Goal: Task Accomplishment & Management: Use online tool/utility

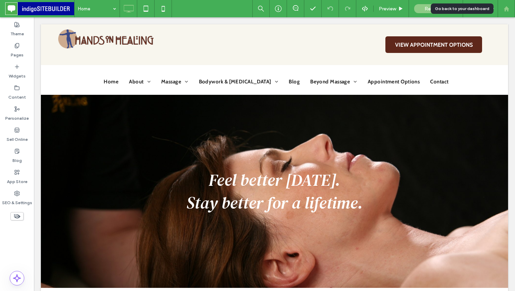
click at [508, 14] on div at bounding box center [505, 8] width 17 height 17
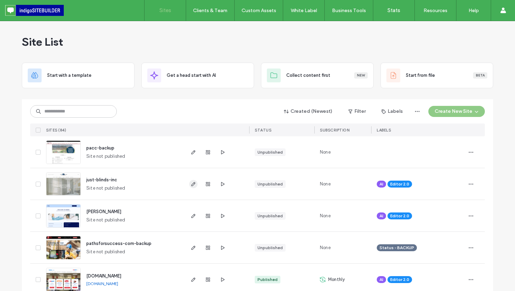
click at [190, 183] on icon "button" at bounding box center [193, 184] width 6 height 6
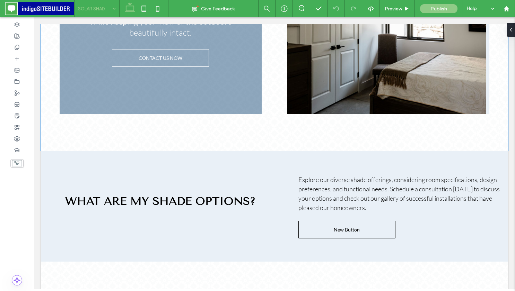
scroll to position [399, 0]
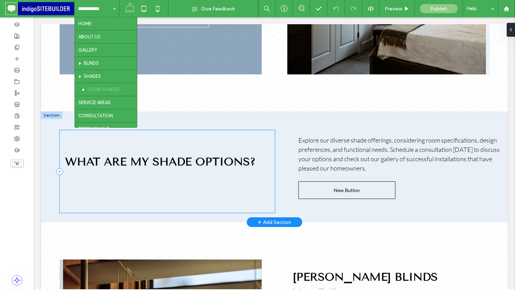
click at [244, 194] on div "WHAT ARE MY SHADE OPTIONS?" at bounding box center [167, 171] width 215 height 83
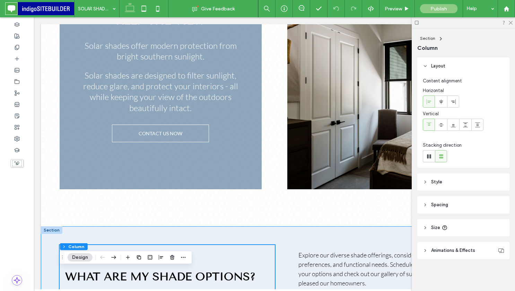
scroll to position [93, 0]
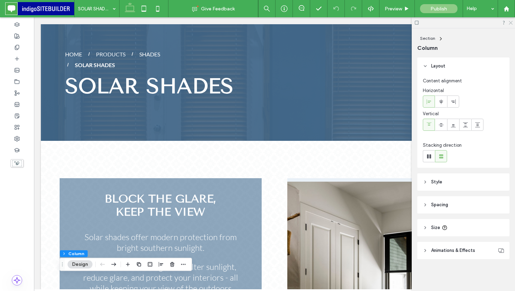
click at [509, 21] on icon at bounding box center [510, 22] width 5 height 5
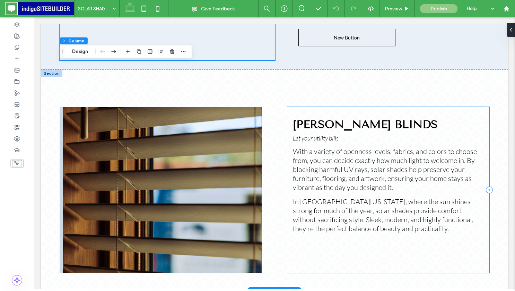
scroll to position [553, 0]
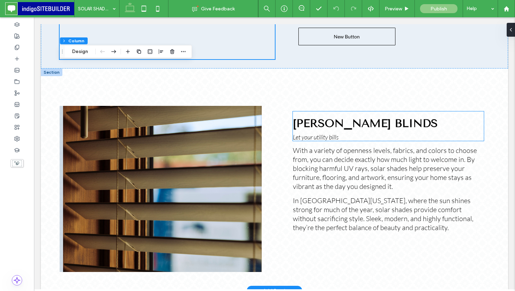
click at [338, 133] on span "Let your utility bills" at bounding box center [316, 137] width 46 height 8
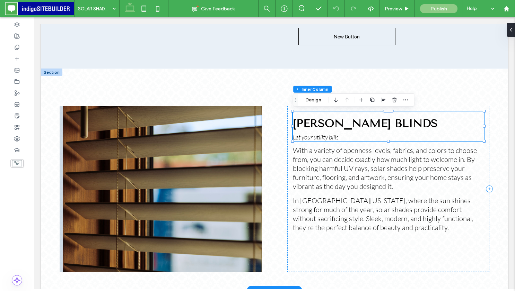
click at [352, 137] on p "Let your utility bills" at bounding box center [388, 137] width 191 height 8
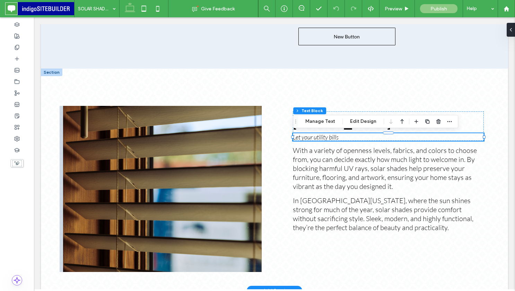
click at [352, 137] on p "Let your utility bills" at bounding box center [388, 137] width 191 height 8
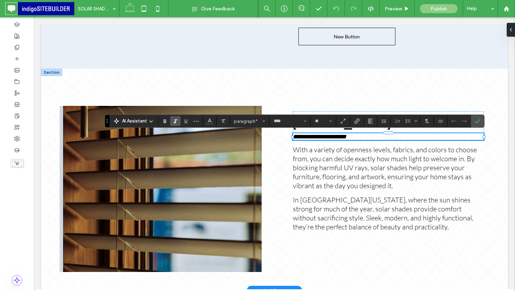
click at [349, 137] on p "**********" at bounding box center [388, 136] width 191 height 7
click at [476, 122] on icon "Confirm" at bounding box center [477, 121] width 6 height 6
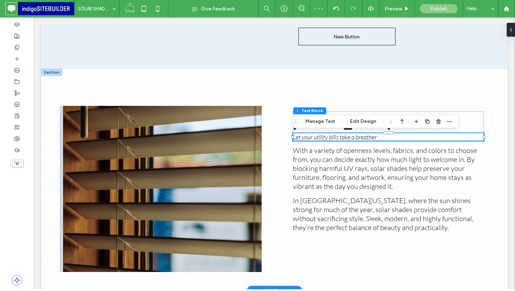
click at [297, 86] on div "I. WOOD BLINDS Let your utility bills take a breather With a variety of opennes…" at bounding box center [274, 180] width 467 height 222
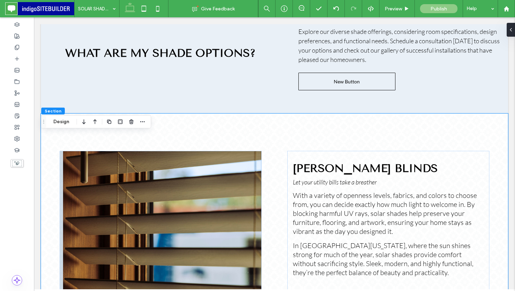
scroll to position [509, 0]
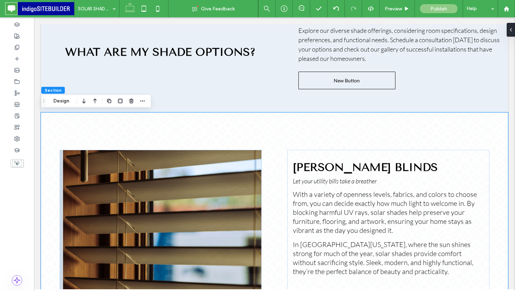
click at [181, 138] on div "I. WOOD BLINDS Let your utility bills take a breather With a variety of opennes…" at bounding box center [274, 224] width 467 height 222
click at [177, 156] on div at bounding box center [161, 233] width 202 height 166
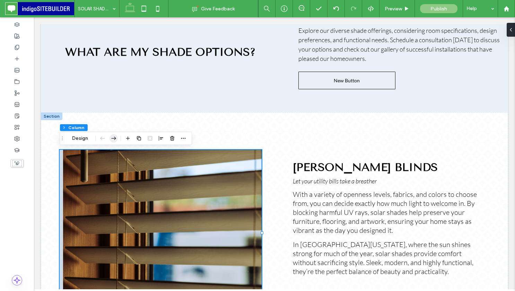
click at [115, 138] on icon "button" at bounding box center [113, 138] width 8 height 12
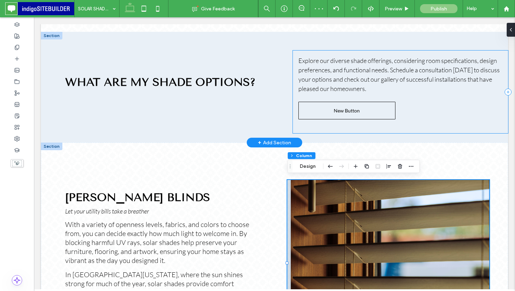
scroll to position [486, 0]
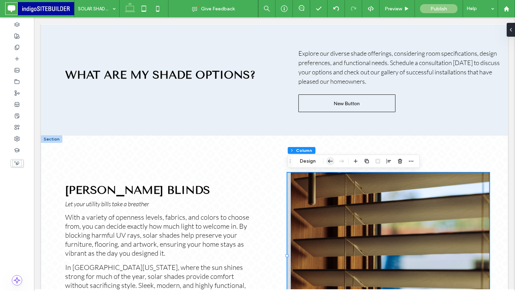
click at [329, 161] on icon "button" at bounding box center [330, 161] width 8 height 12
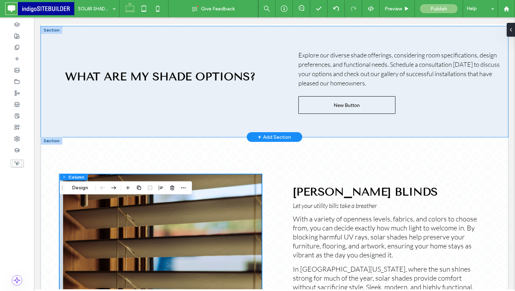
scroll to position [579, 0]
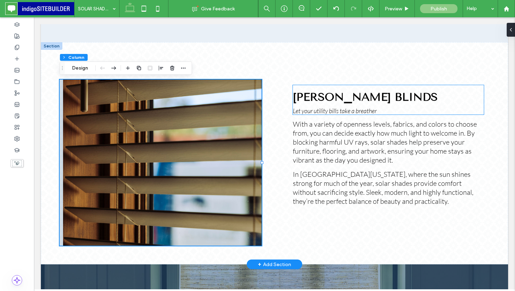
click at [363, 101] on span "I. WOOD BLINDS" at bounding box center [365, 96] width 145 height 13
type input "**"
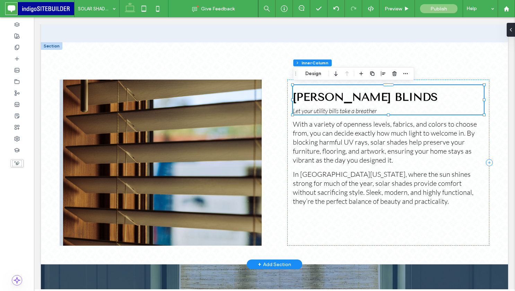
click at [355, 97] on span "I. WOOD BLINDS" at bounding box center [365, 96] width 145 height 13
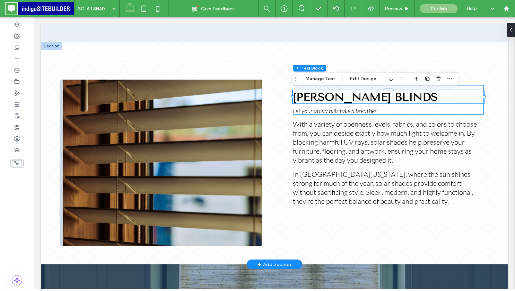
click at [355, 97] on span "I. WOOD BLINDS" at bounding box center [365, 96] width 145 height 13
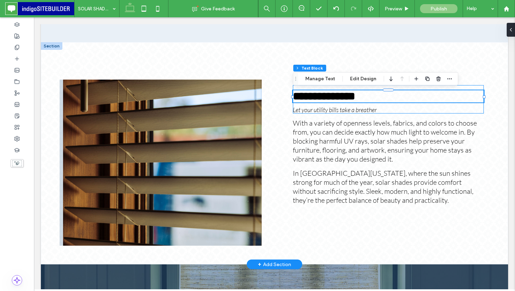
click at [355, 97] on span "**********" at bounding box center [324, 96] width 62 height 11
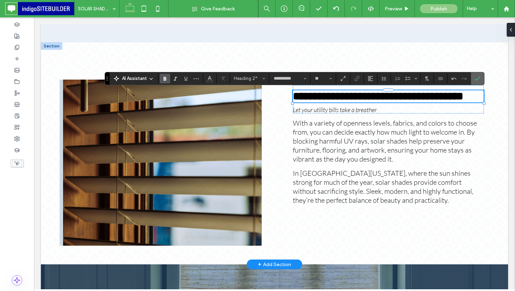
click at [477, 81] on icon "Confirm" at bounding box center [477, 79] width 6 height 6
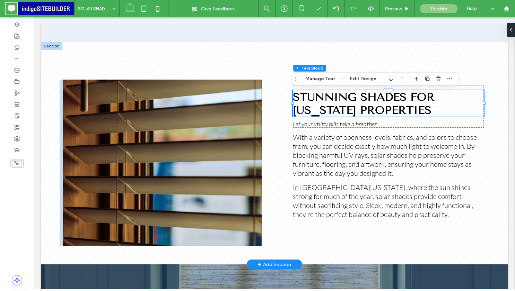
click at [387, 112] on span "STUNNING SHADES FOR ALABAMA PROPERTIES" at bounding box center [364, 103] width 142 height 26
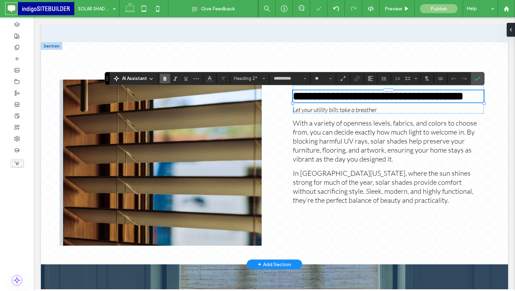
click at [398, 102] on span "**********" at bounding box center [378, 96] width 170 height 11
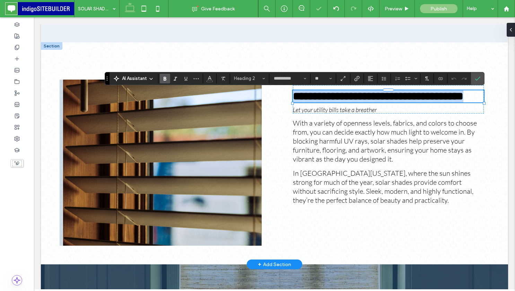
click at [398, 102] on span "**********" at bounding box center [378, 96] width 170 height 11
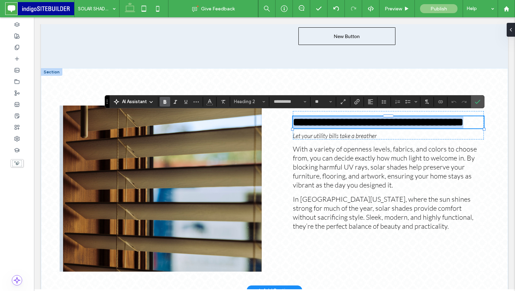
scroll to position [575, 0]
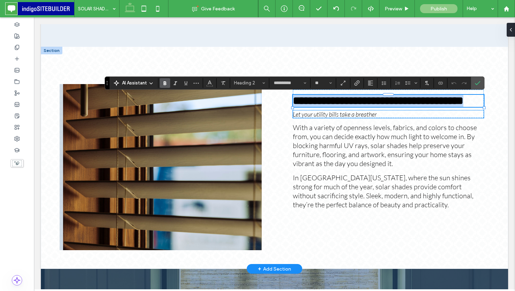
click at [417, 118] on p "Let your utility bills take a breather" at bounding box center [388, 114] width 191 height 8
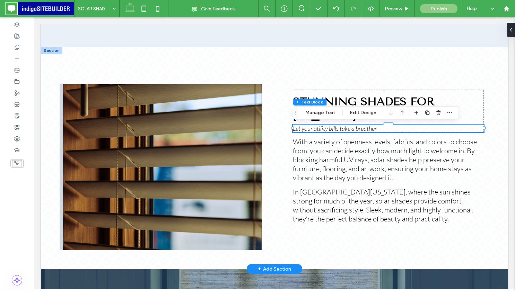
click at [409, 128] on p "Let your utility bills take a breather" at bounding box center [388, 129] width 191 height 8
type input "****"
type input "**"
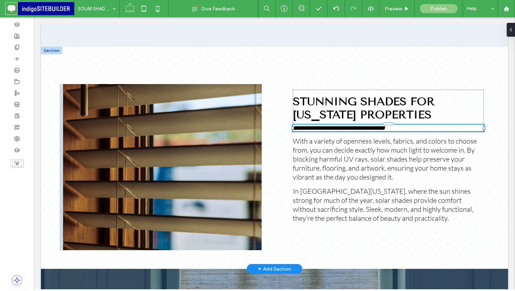
click at [409, 128] on p "**********" at bounding box center [388, 128] width 191 height 7
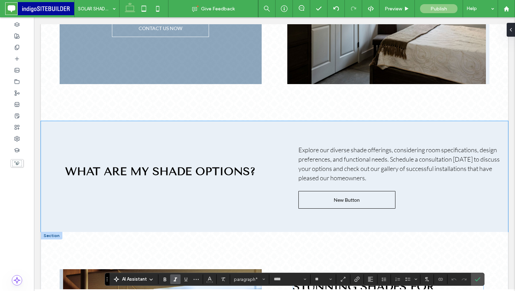
scroll to position [545, 0]
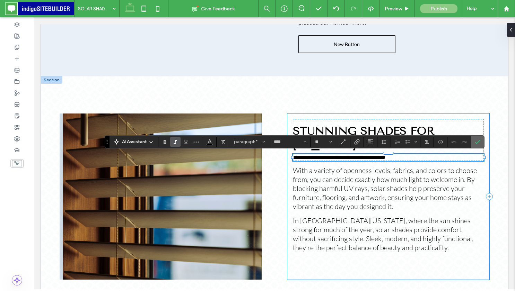
click at [482, 139] on label "Confirm" at bounding box center [477, 142] width 10 height 12
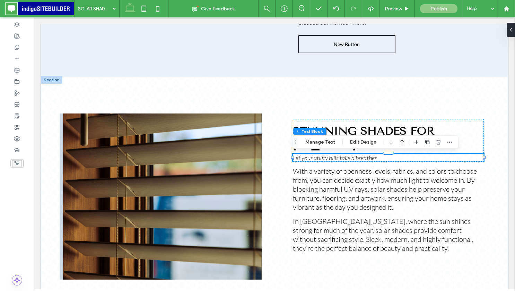
click at [464, 98] on div "STUNNING SHADES FOR ALABAMA PROPERTIES Let your utility bills take a breather W…" at bounding box center [274, 187] width 467 height 222
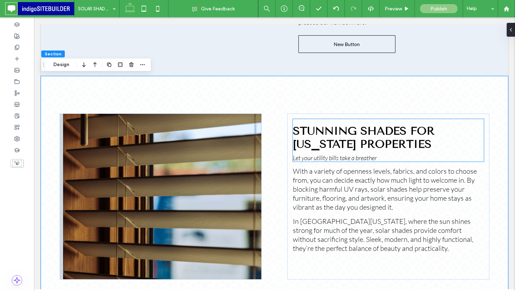
click at [417, 137] on span "STUNNING SHADES FOR ALABAMA PROPERTIES" at bounding box center [364, 137] width 142 height 26
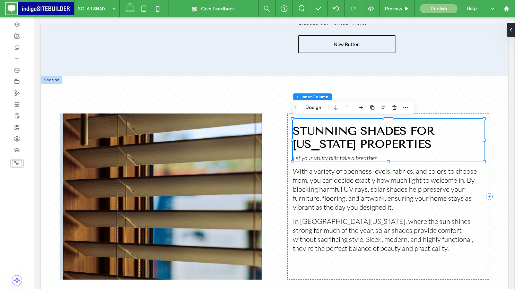
click at [412, 135] on span "STUNNING SHADES FOR ALABAMA PROPERTIES" at bounding box center [364, 137] width 142 height 26
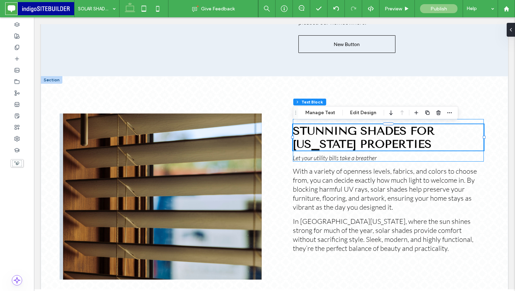
click at [412, 135] on span "STUNNING SHADES FOR ALABAMA PROPERTIES" at bounding box center [364, 137] width 142 height 26
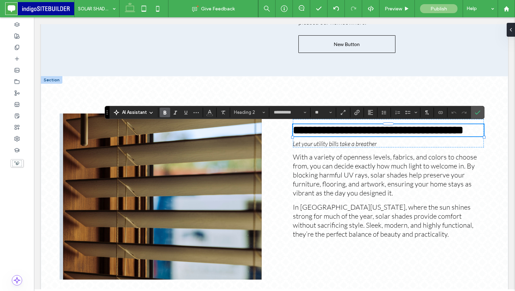
click at [147, 113] on div "AI Assistant" at bounding box center [134, 112] width 46 height 7
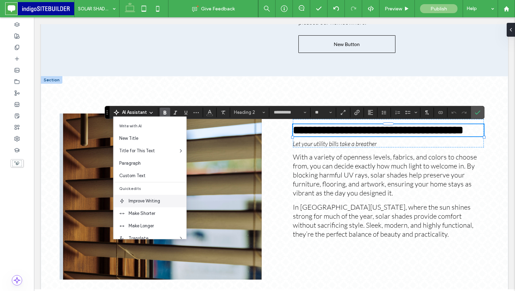
click at [141, 199] on span "Improve Writing" at bounding box center [157, 201] width 58 height 7
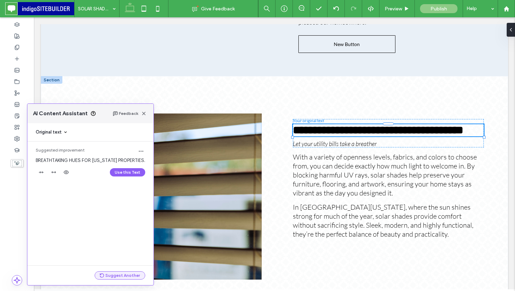
click at [115, 277] on button "Suggest Another" at bounding box center [120, 275] width 51 height 8
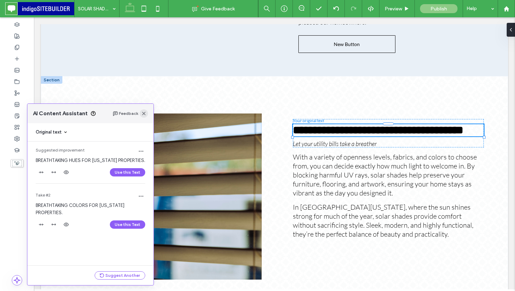
click at [145, 114] on icon "button" at bounding box center [144, 114] width 6 height 6
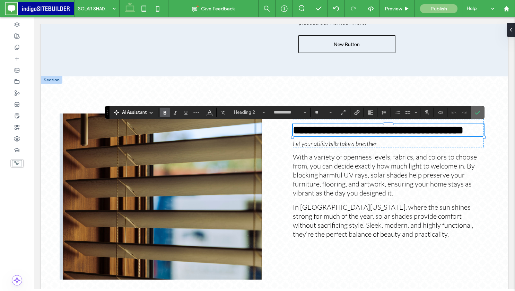
click at [479, 114] on icon "Confirm" at bounding box center [477, 113] width 6 height 6
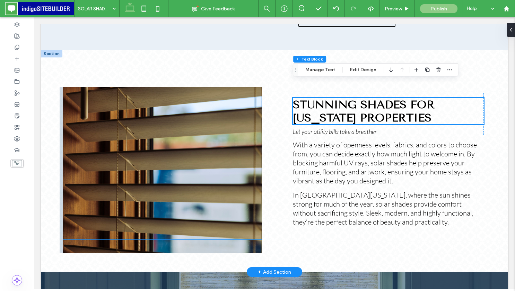
scroll to position [552, 0]
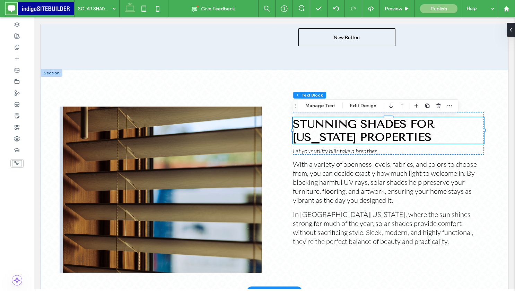
click at [190, 84] on div "STUNNING SHADES FOR ALABAMA PROPERTIES Let your utility bills take a breather W…" at bounding box center [274, 180] width 467 height 222
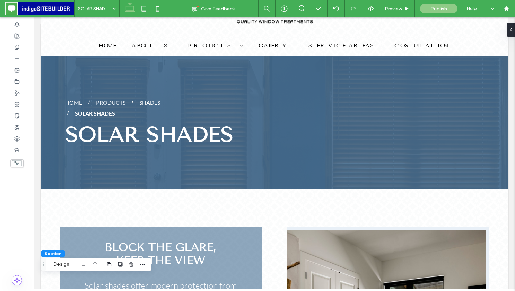
scroll to position [0, 0]
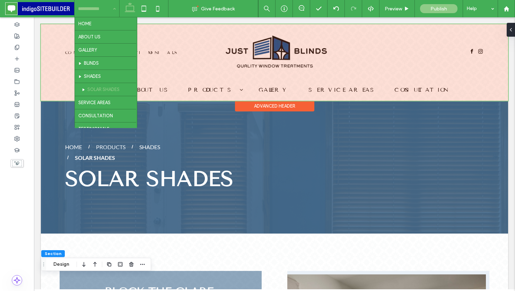
click at [51, 80] on div at bounding box center [274, 62] width 467 height 77
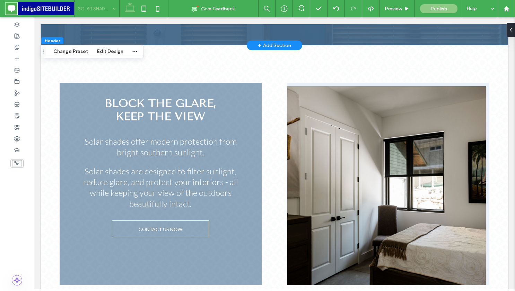
scroll to position [106, 0]
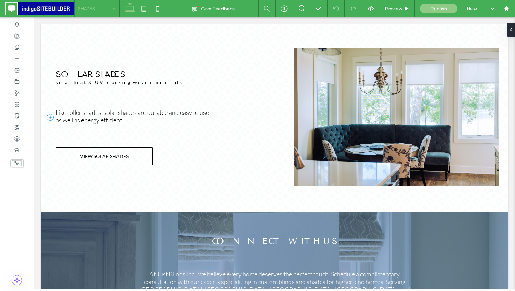
scroll to position [1314, 0]
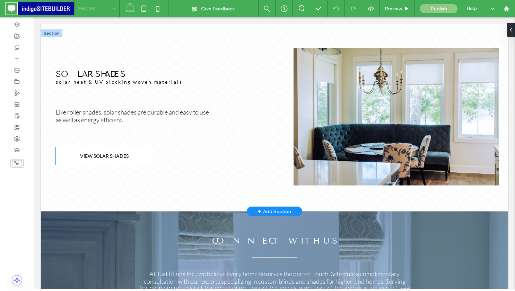
click at [132, 157] on link "VIEW SOLAR SHADES" at bounding box center [104, 156] width 97 height 18
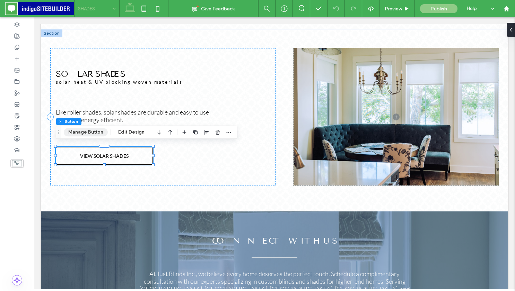
click at [105, 131] on button "Manage Button" at bounding box center [86, 132] width 44 height 8
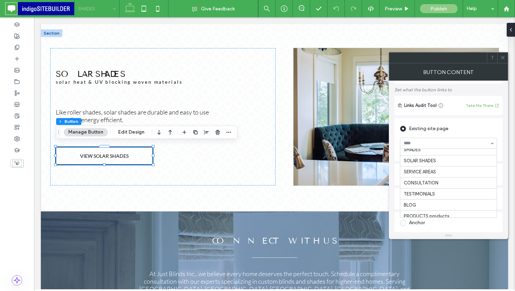
scroll to position [52, 0]
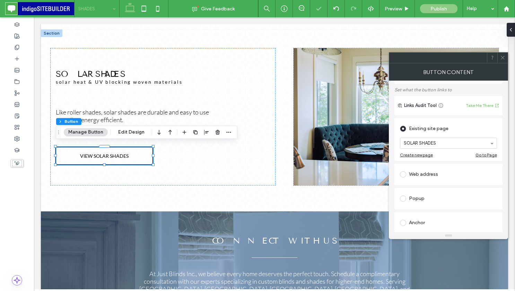
click at [503, 56] on icon at bounding box center [502, 57] width 5 height 5
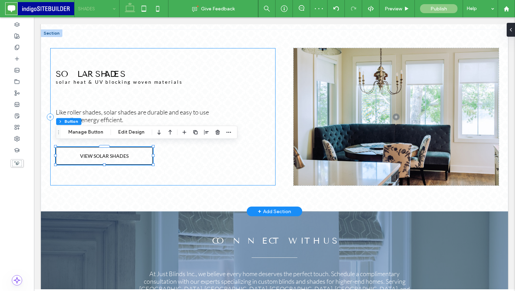
click at [241, 169] on div "SOLAR SHADES solar heat & UV blocking woven materials Like roller shades, solar…" at bounding box center [162, 116] width 225 height 137
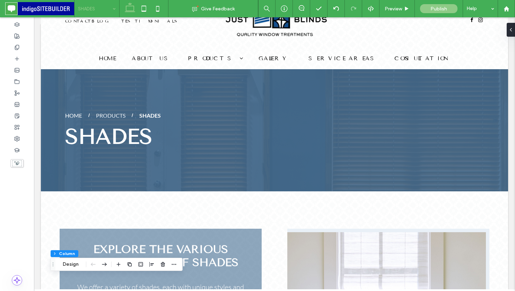
scroll to position [0, 0]
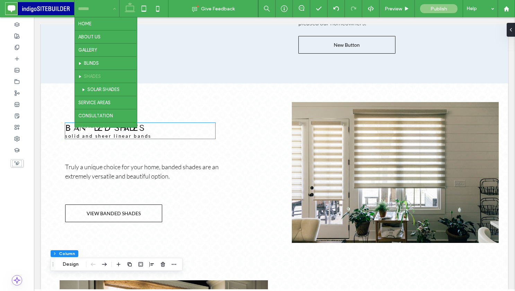
click at [202, 127] on h3 "BANDED SHADES" at bounding box center [140, 128] width 150 height 10
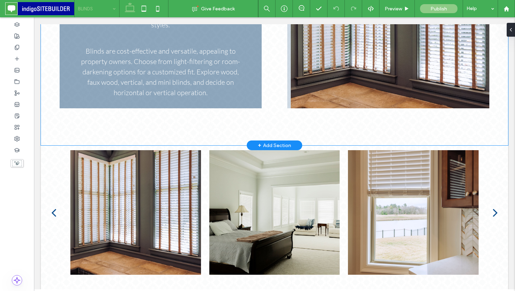
scroll to position [331, 0]
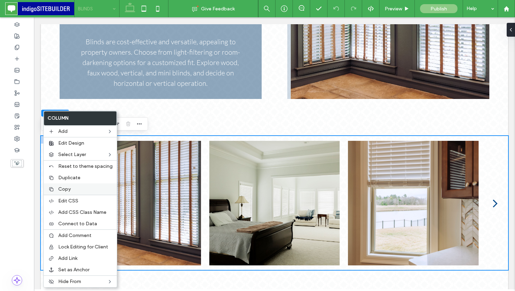
click at [82, 190] on label "Copy" at bounding box center [85, 189] width 54 height 6
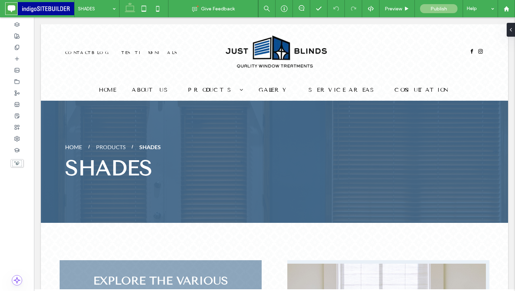
scroll to position [0, 0]
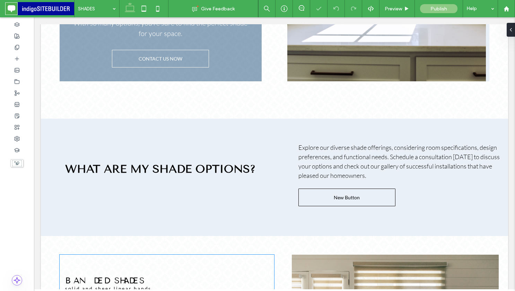
scroll to position [384, 0]
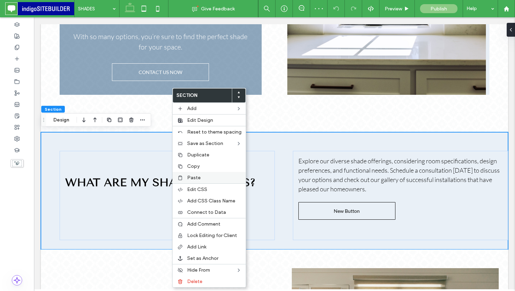
click at [206, 179] on label "Paste" at bounding box center [214, 178] width 54 height 6
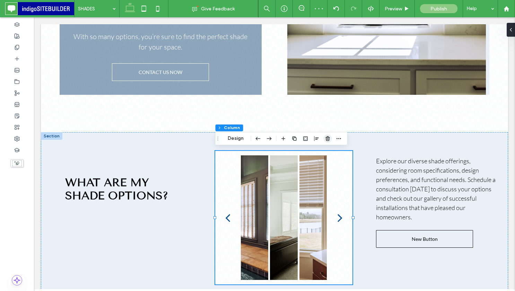
click at [330, 138] on span "button" at bounding box center [327, 138] width 8 height 8
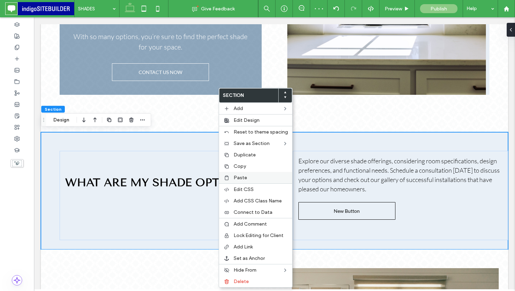
click at [248, 178] on label "Paste" at bounding box center [260, 178] width 54 height 6
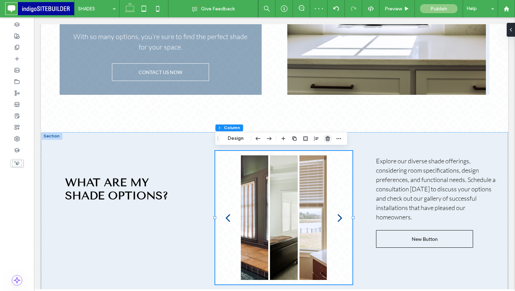
click at [329, 135] on span "button" at bounding box center [327, 138] width 8 height 8
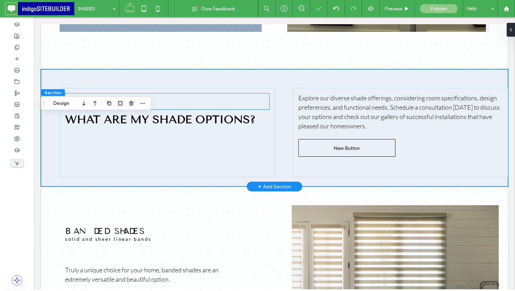
scroll to position [448, 0]
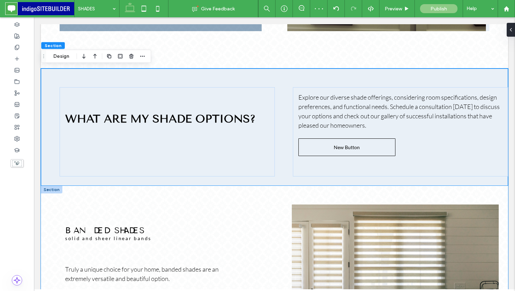
click at [220, 193] on div "BANDED SHADES solid and sheer linear bands Truly a unique choice for your home,…" at bounding box center [274, 275] width 467 height 178
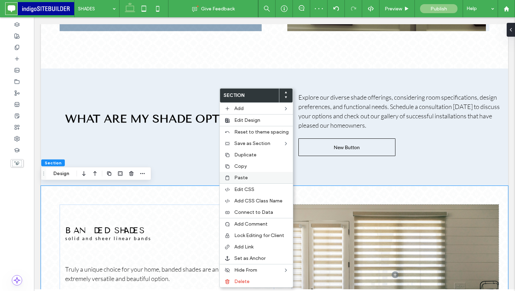
click at [244, 174] on div "Paste" at bounding box center [256, 177] width 73 height 11
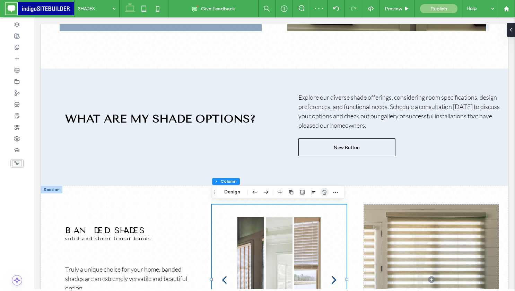
click at [321, 195] on icon "button" at bounding box center [324, 192] width 6 height 6
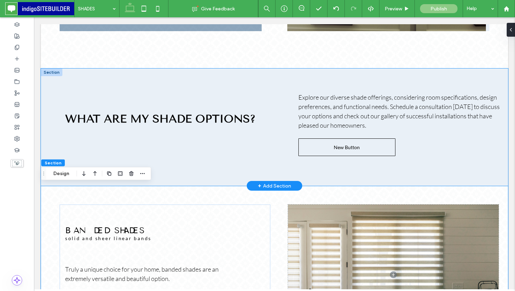
click at [48, 76] on div "WHAT ARE MY SHADE OPTIONS? Explore our diverse shade offerings, considering roo…" at bounding box center [274, 127] width 467 height 117
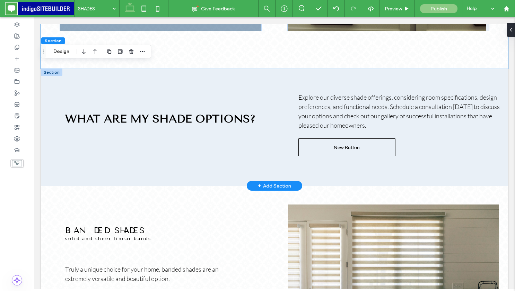
click at [57, 71] on div at bounding box center [51, 73] width 21 height 8
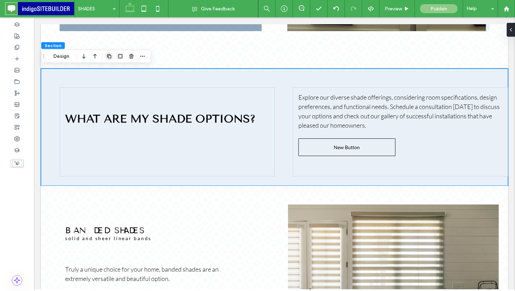
click at [110, 54] on icon "button" at bounding box center [109, 57] width 6 height 6
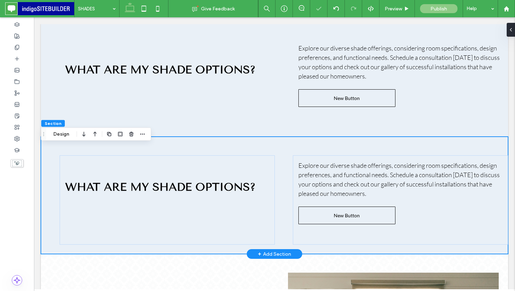
scroll to position [499, 0]
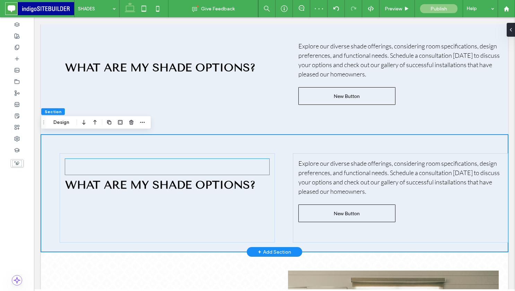
click at [265, 159] on div at bounding box center [167, 167] width 204 height 16
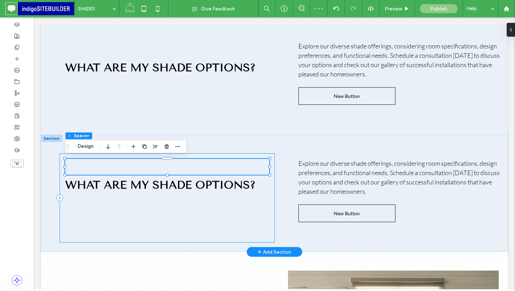
click at [265, 154] on div "WHAT ARE MY SHADE OPTIONS?" at bounding box center [167, 197] width 215 height 89
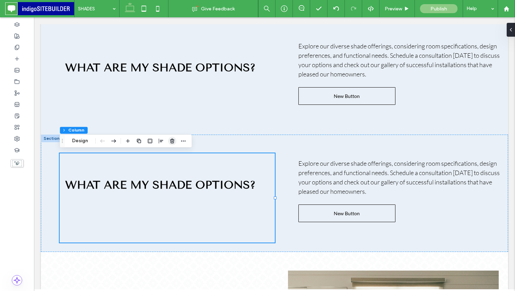
click at [171, 141] on icon "button" at bounding box center [172, 141] width 6 height 6
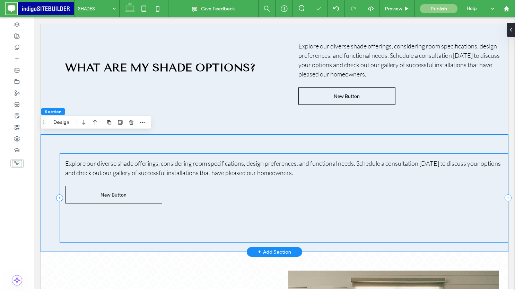
click at [309, 155] on div "Explore our diverse shade offerings, considering room specifications, design pr…" at bounding box center [284, 197] width 448 height 89
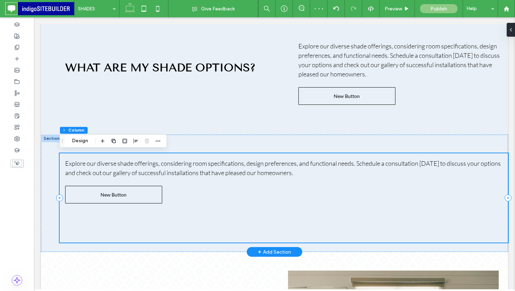
click at [208, 217] on div "Explore our diverse shade offerings, considering room specifications, design pr…" at bounding box center [284, 197] width 448 height 89
click at [150, 197] on link "New Button" at bounding box center [113, 195] width 97 height 18
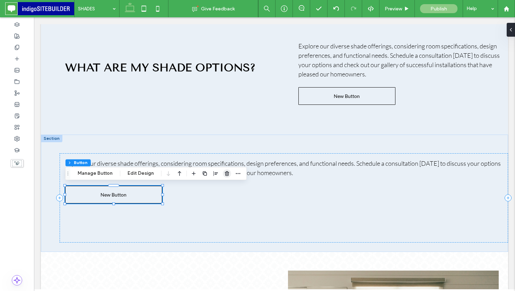
click at [224, 171] on icon "button" at bounding box center [227, 174] width 6 height 6
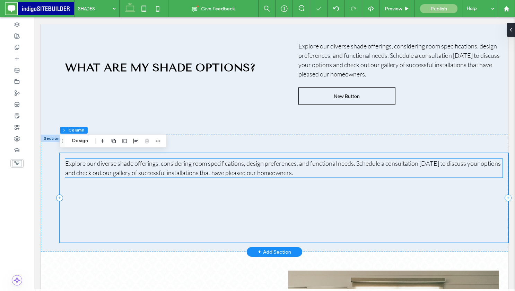
click at [207, 162] on span "Explore our diverse shade offerings, considering room specifications, design pr…" at bounding box center [282, 168] width 435 height 17
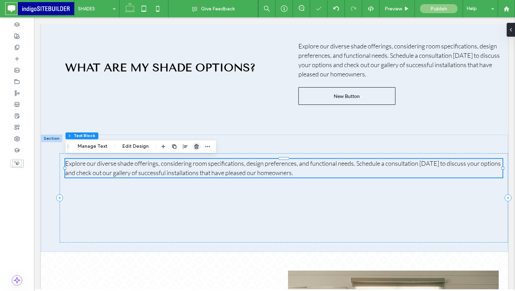
click at [194, 146] on icon "button" at bounding box center [197, 147] width 6 height 6
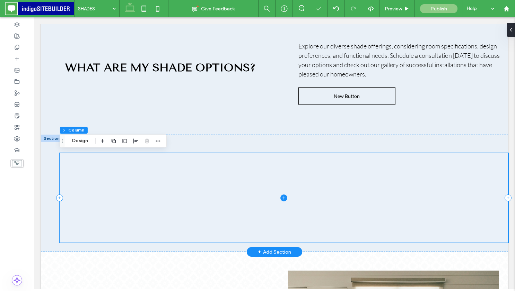
click at [202, 175] on span at bounding box center [284, 197] width 448 height 89
click at [149, 247] on div at bounding box center [274, 193] width 467 height 117
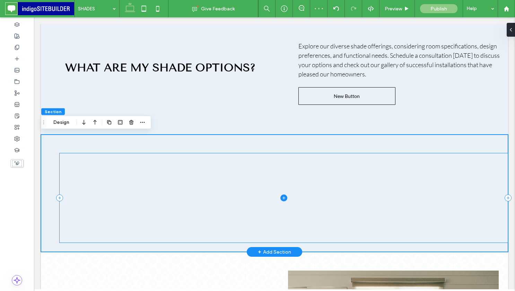
click at [156, 226] on span at bounding box center [284, 197] width 448 height 89
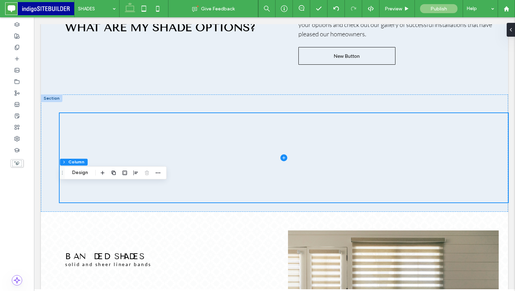
scroll to position [545, 0]
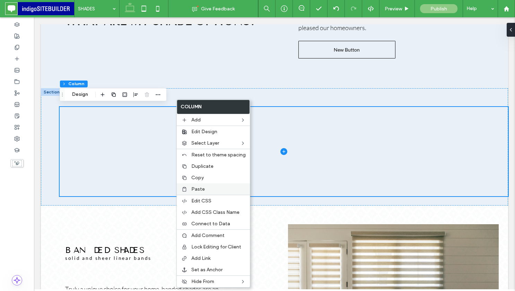
click at [221, 184] on div "Paste" at bounding box center [213, 189] width 73 height 11
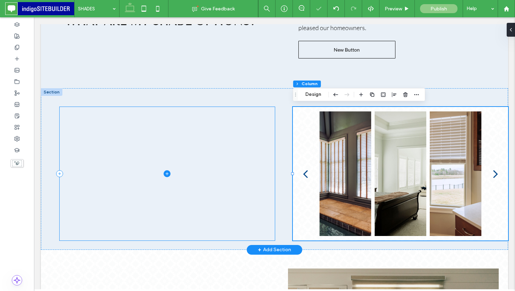
click at [265, 118] on span at bounding box center [167, 174] width 215 height 134
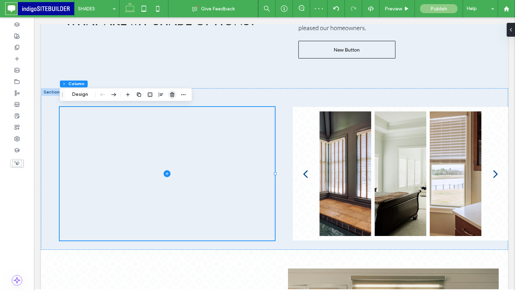
click at [171, 96] on icon "button" at bounding box center [172, 95] width 6 height 6
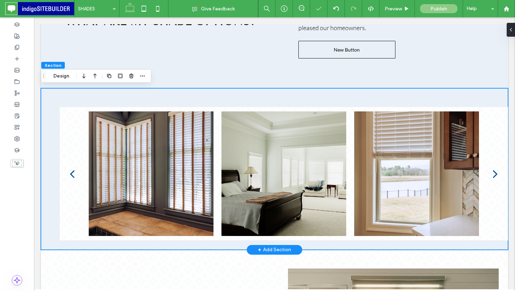
click at [90, 97] on div "a a a a" at bounding box center [274, 169] width 467 height 162
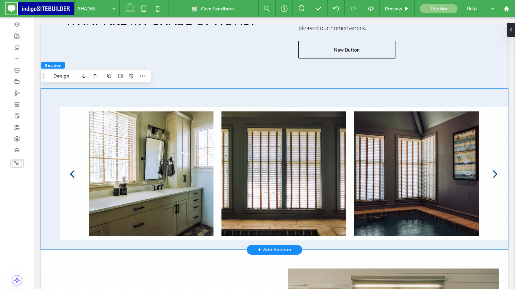
click at [67, 93] on div "a a a a" at bounding box center [274, 169] width 467 height 162
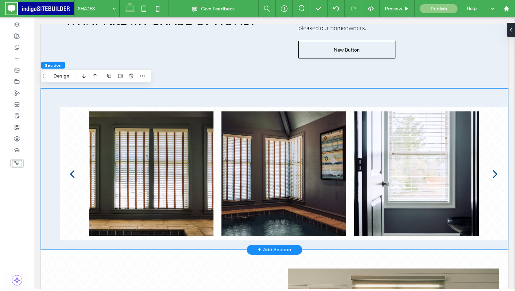
click at [81, 97] on div "a a a a" at bounding box center [274, 169] width 467 height 162
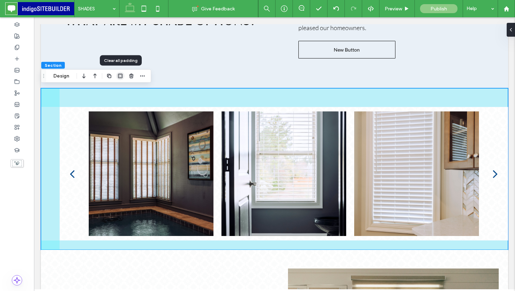
click at [120, 76] on icon "button" at bounding box center [120, 76] width 6 height 6
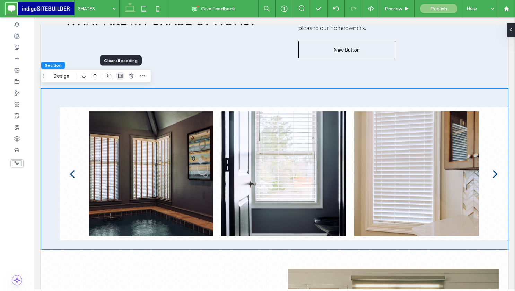
type input "*"
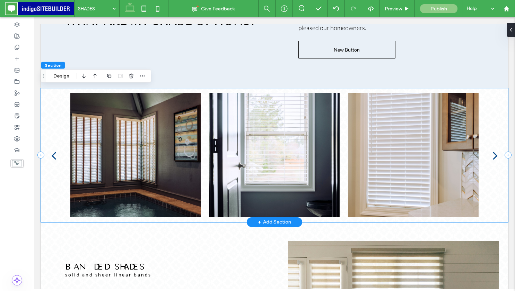
click at [65, 89] on div "a a a a" at bounding box center [274, 155] width 467 height 134
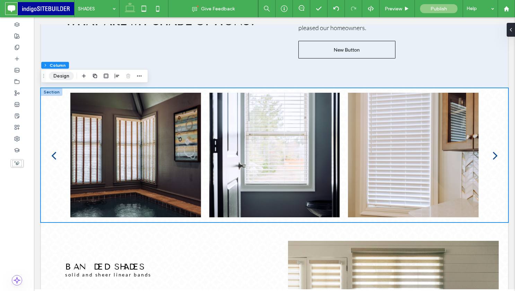
click at [67, 75] on button "Design" at bounding box center [61, 76] width 25 height 8
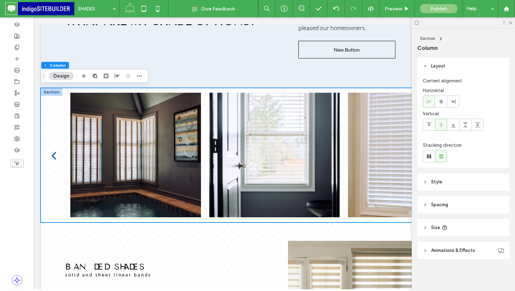
click at [440, 180] on span "Style" at bounding box center [436, 182] width 11 height 7
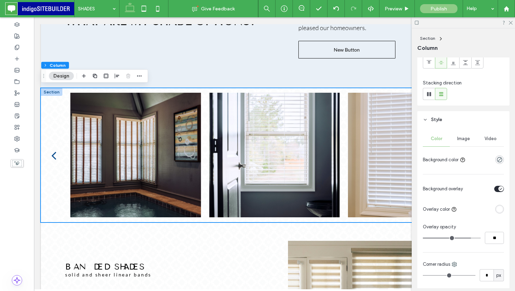
scroll to position [71, 0]
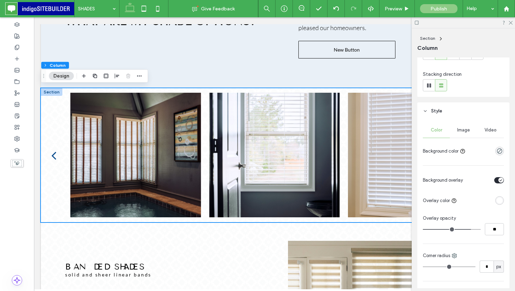
click at [468, 133] on span "Image" at bounding box center [463, 130] width 13 height 6
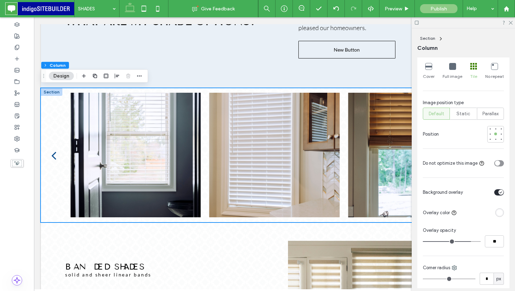
scroll to position [267, 0]
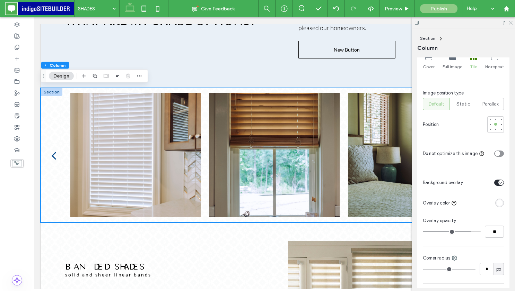
click at [510, 21] on icon at bounding box center [510, 22] width 5 height 5
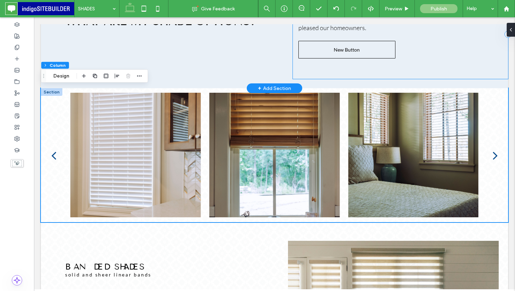
click at [428, 61] on div "Explore our diverse shade offerings, considering room specifications, design pr…" at bounding box center [400, 34] width 215 height 89
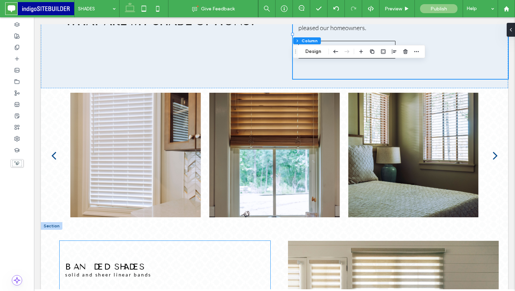
scroll to position [519, 0]
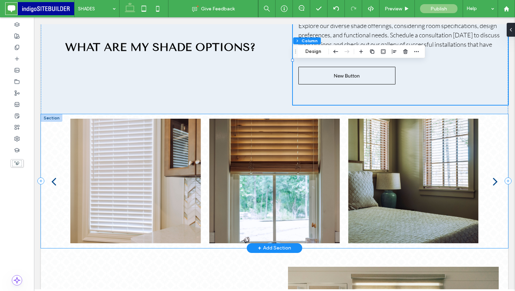
click at [44, 124] on div "a a a a" at bounding box center [274, 181] width 467 height 134
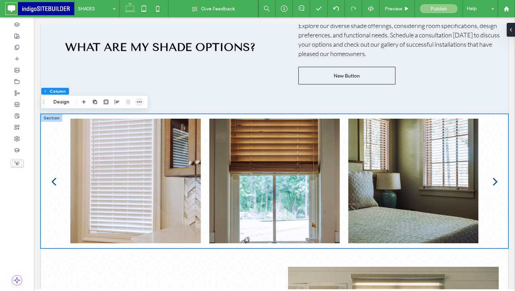
click at [137, 101] on use "button" at bounding box center [139, 101] width 5 height 1
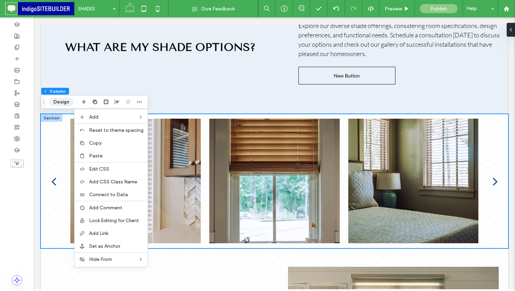
click at [66, 102] on button "Design" at bounding box center [61, 102] width 25 height 8
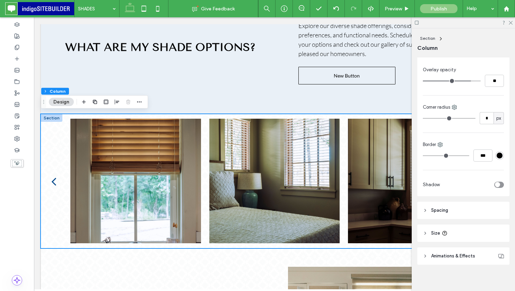
scroll to position [224, 0]
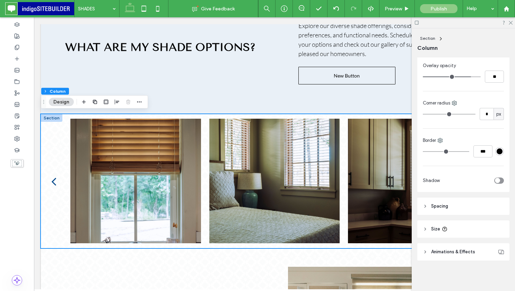
click at [462, 210] on header "Spacing" at bounding box center [463, 206] width 92 height 17
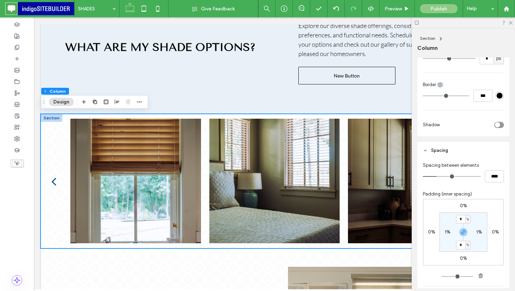
scroll to position [280, 0]
click at [461, 218] on input "*" at bounding box center [460, 219] width 9 height 9
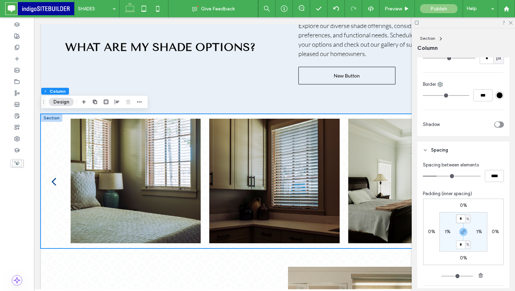
type input "*"
click at [476, 247] on section "* % 1% * % 1%" at bounding box center [463, 231] width 48 height 39
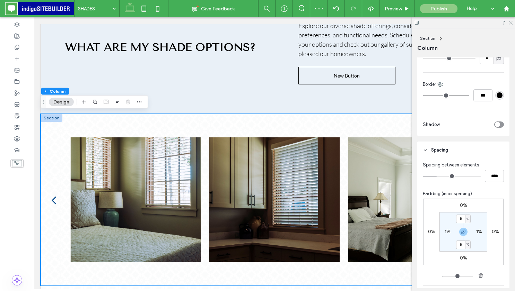
click at [510, 23] on use at bounding box center [510, 23] width 4 height 4
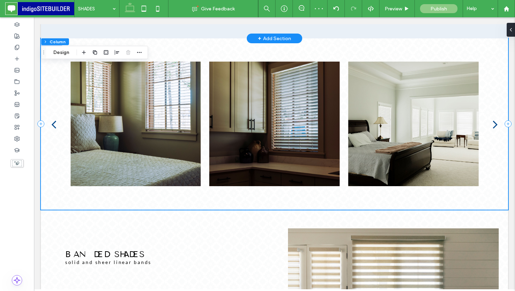
scroll to position [615, 0]
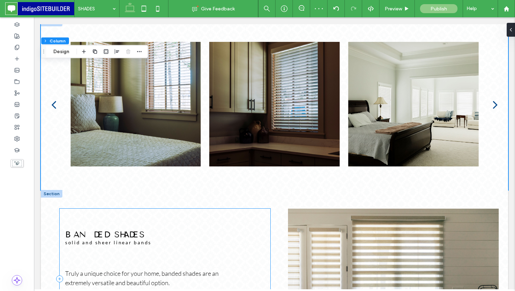
click at [243, 234] on div "BANDED SHADES solid and sheer linear bands Truly a unique choice for your home,…" at bounding box center [165, 279] width 211 height 141
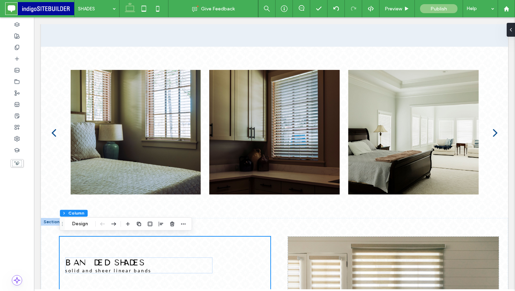
scroll to position [587, 0]
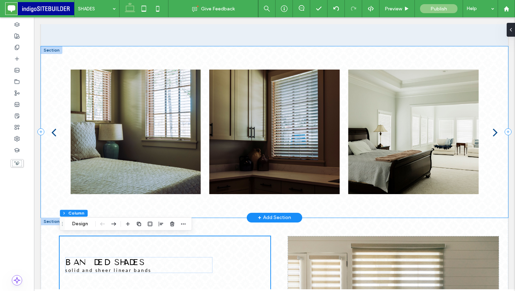
click at [258, 48] on div "a a a a" at bounding box center [274, 131] width 467 height 171
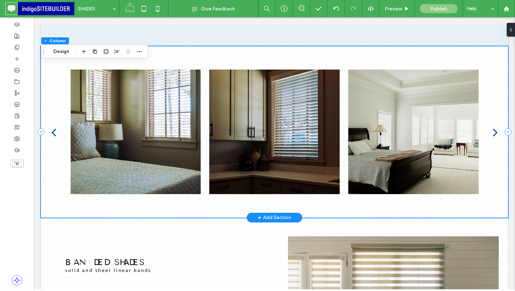
click at [218, 53] on div "a a a a" at bounding box center [274, 131] width 467 height 171
click at [134, 51] on div at bounding box center [112, 51] width 64 height 12
click at [66, 53] on button "Design" at bounding box center [61, 51] width 25 height 8
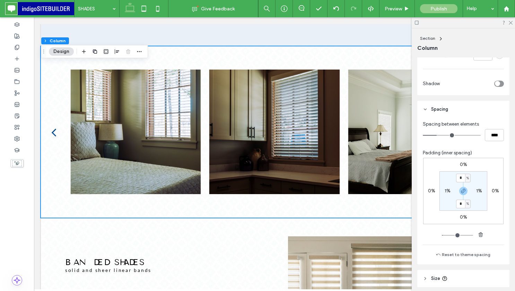
scroll to position [326, 0]
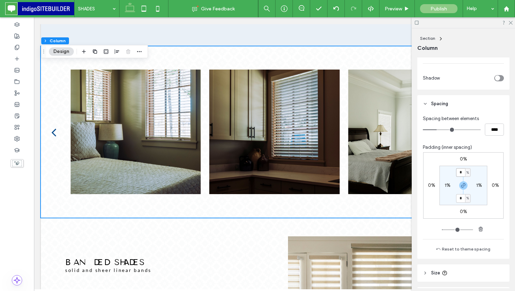
click at [462, 170] on input "*" at bounding box center [460, 172] width 9 height 9
click at [462, 187] on use "button" at bounding box center [463, 186] width 4 height 4
click at [461, 174] on input "*" at bounding box center [460, 172] width 9 height 9
type input "*"
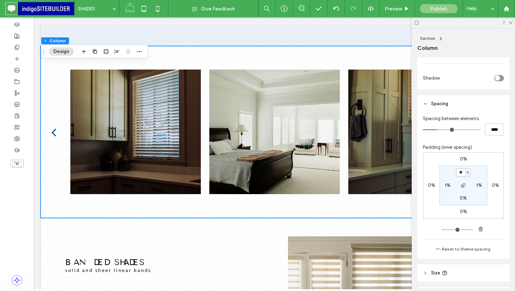
type input "**"
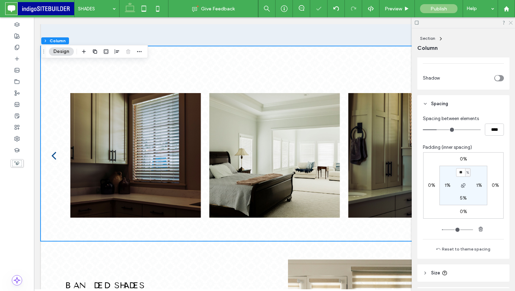
click at [510, 22] on use at bounding box center [510, 23] width 4 height 4
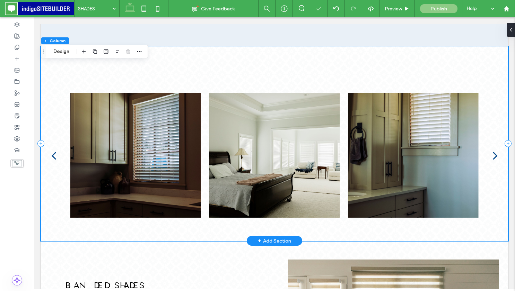
click at [444, 51] on div "a a a a" at bounding box center [274, 143] width 467 height 195
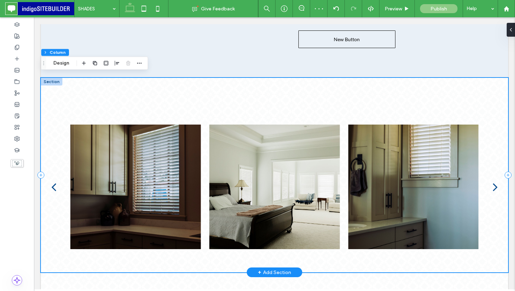
scroll to position [554, 0]
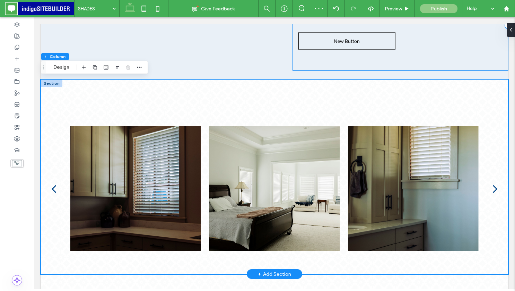
click at [444, 51] on div "Explore our diverse shade offerings, considering room specifications, design pr…" at bounding box center [400, 25] width 215 height 89
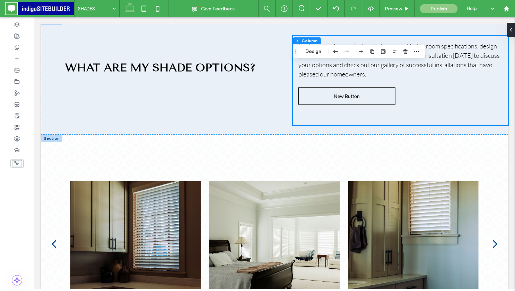
scroll to position [541, 0]
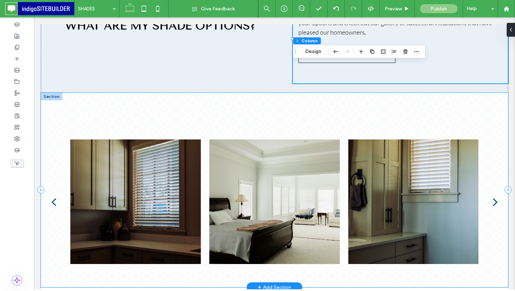
click at [424, 106] on div "a a a a" at bounding box center [274, 190] width 467 height 195
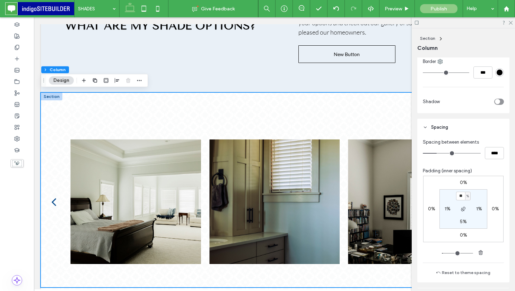
scroll to position [297, 0]
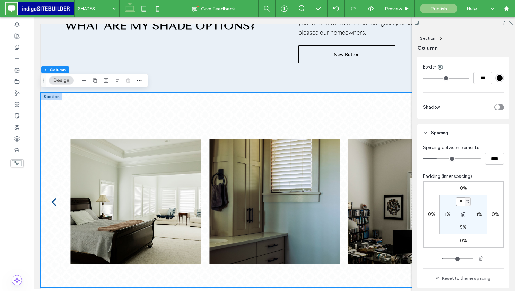
click at [461, 203] on input "**" at bounding box center [460, 201] width 9 height 9
type input "*"
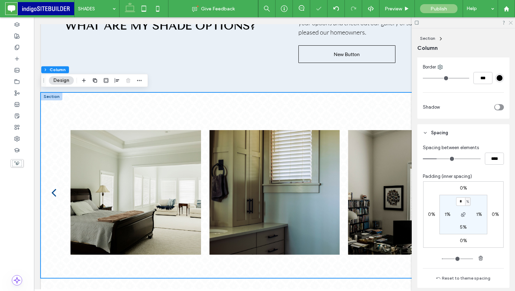
click at [508, 23] on icon at bounding box center [510, 22] width 5 height 5
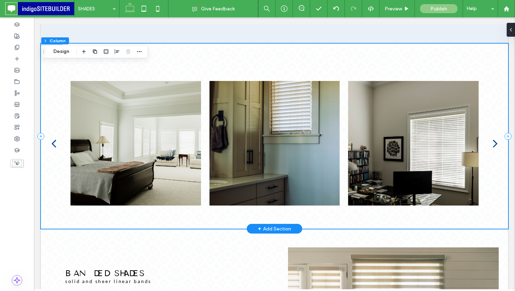
scroll to position [599, 0]
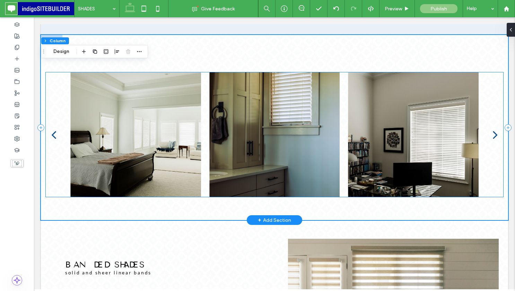
click at [67, 83] on div at bounding box center [135, 134] width 139 height 125
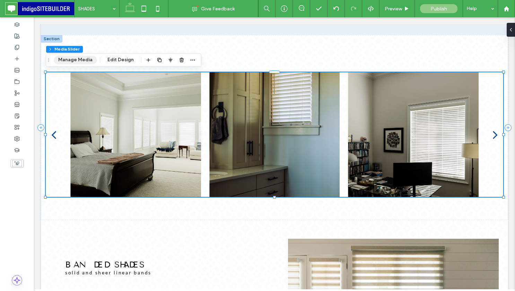
click at [93, 61] on button "Manage Media" at bounding box center [75, 60] width 43 height 8
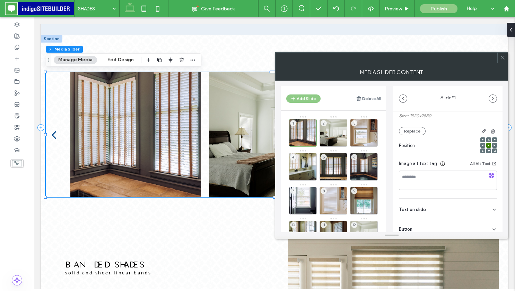
scroll to position [99, 0]
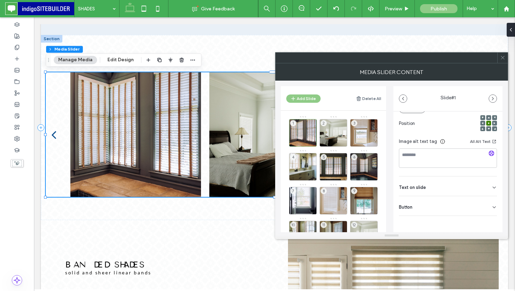
click at [445, 186] on div "Text on slide" at bounding box center [448, 186] width 98 height 19
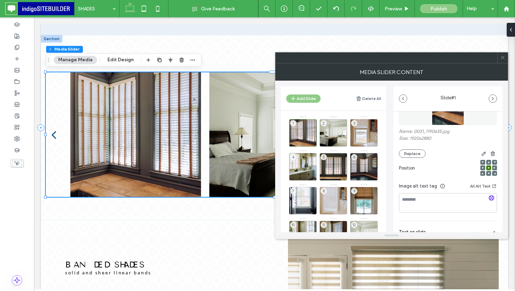
scroll to position [0, 0]
